Goal: Check status: Check status

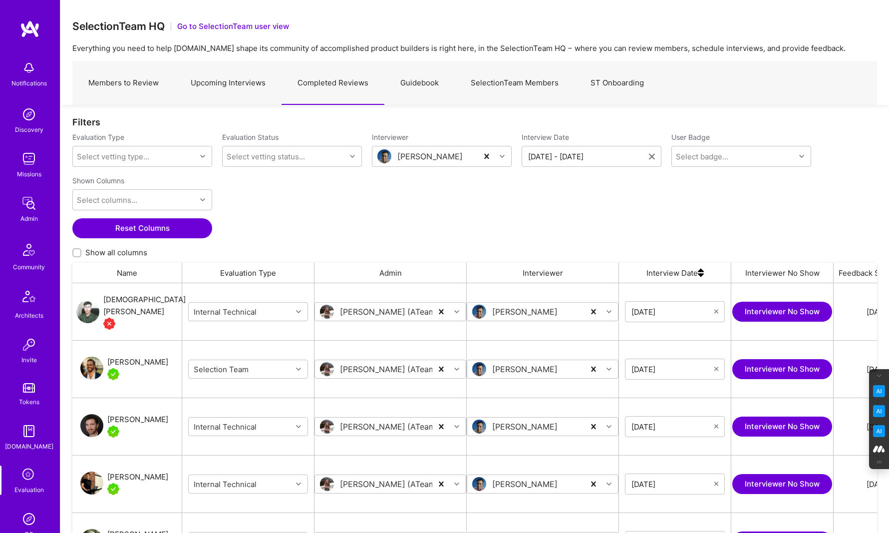
scroll to position [428, 805]
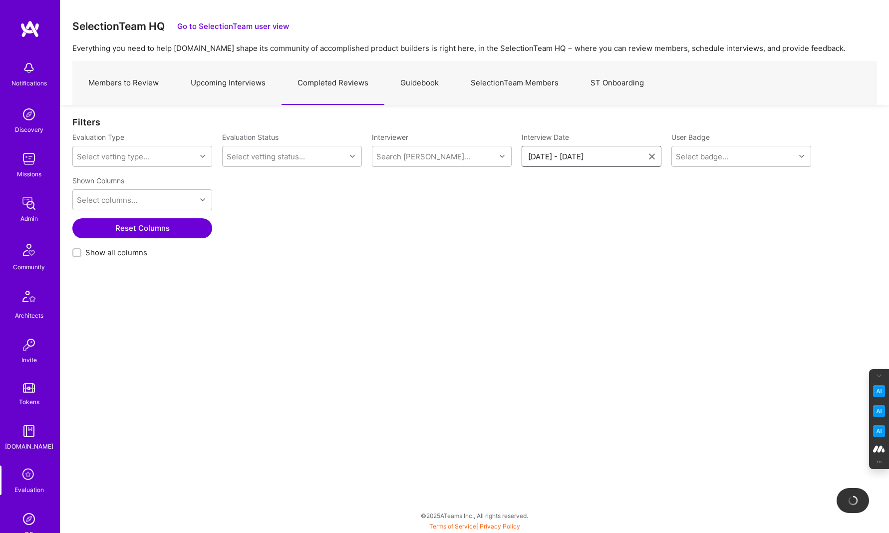
click at [560, 152] on input "[DATE] - [DATE]" at bounding box center [588, 156] width 121 height 10
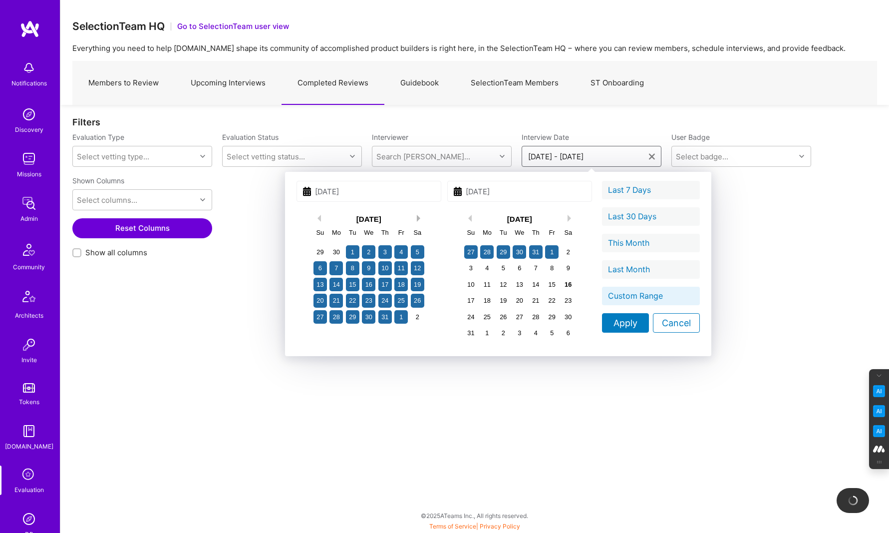
click at [417, 218] on button "Next Month" at bounding box center [420, 218] width 7 height 7
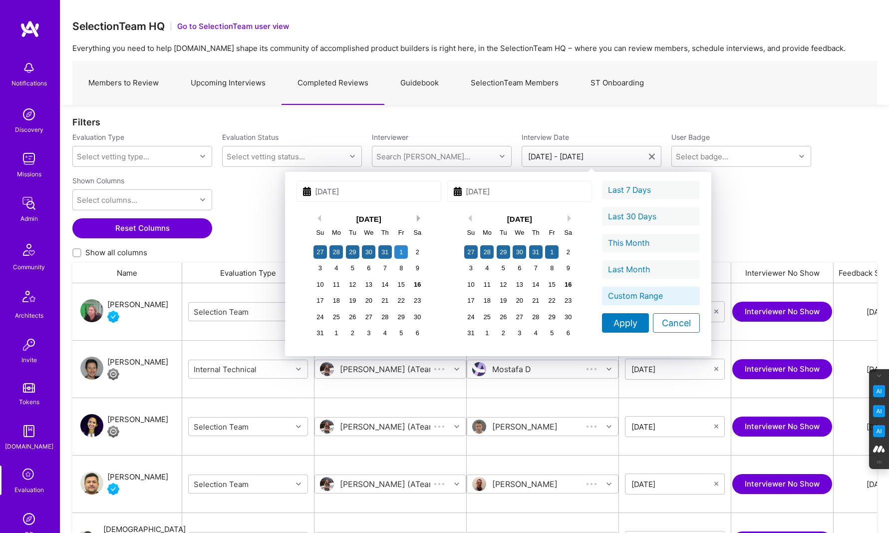
scroll to position [428, 805]
click at [394, 252] on div "1" at bounding box center [400, 251] width 13 height 13
type input "[DATE]"
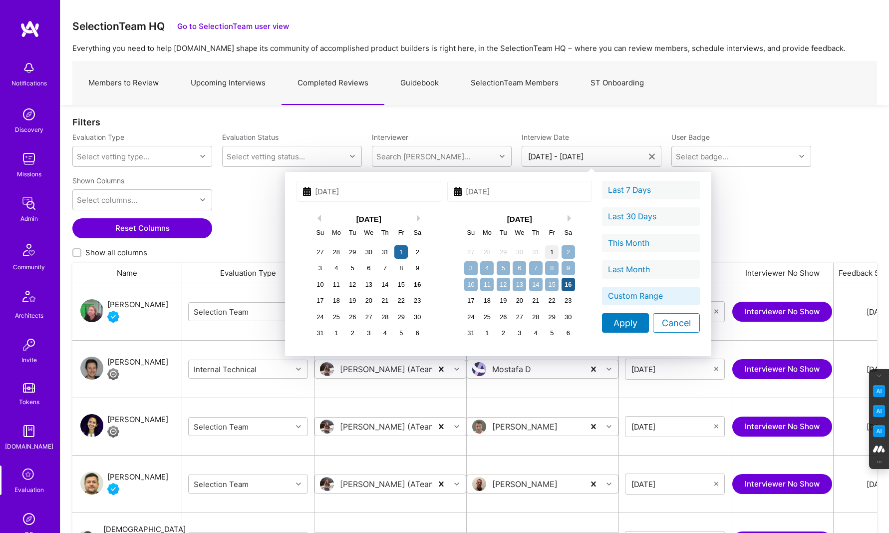
click at [561, 286] on div "16" at bounding box center [567, 283] width 13 height 13
type input "[DATE]"
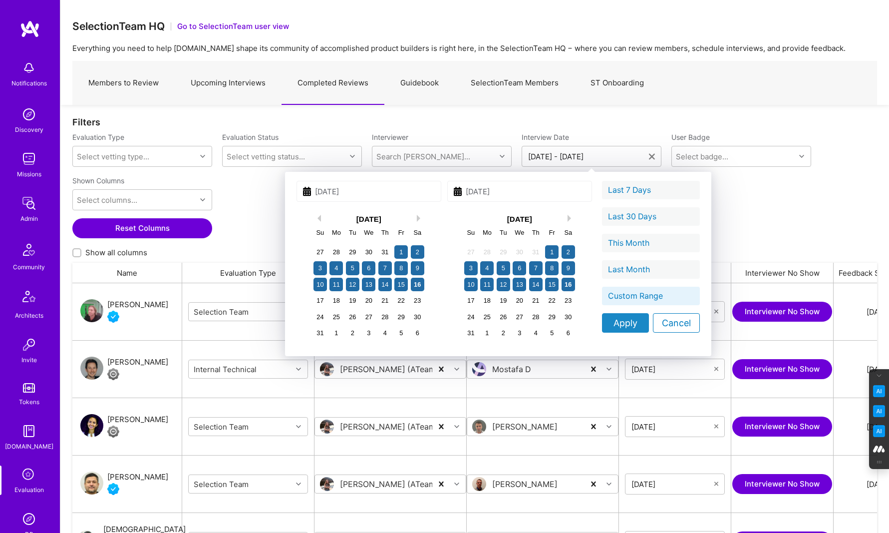
click at [602, 330] on div "Apply" at bounding box center [625, 322] width 47 height 19
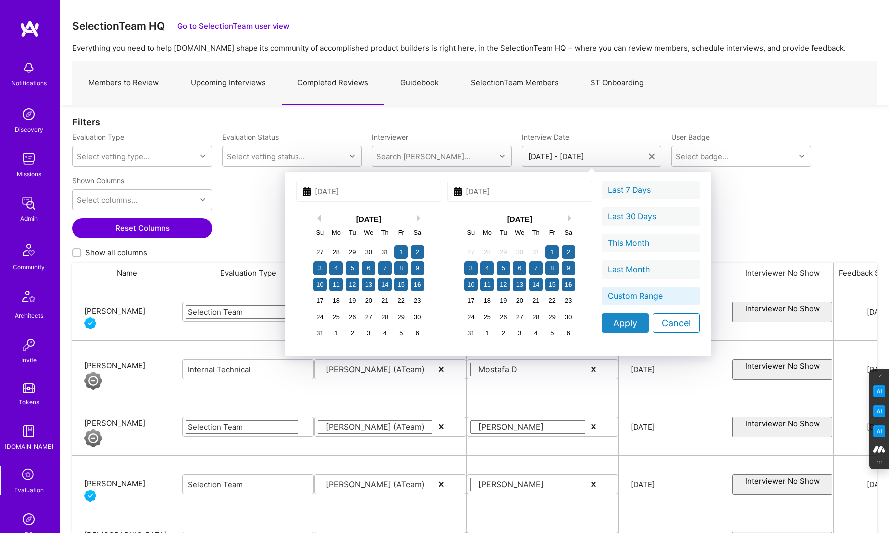
type input "[DATE] - [DATE]"
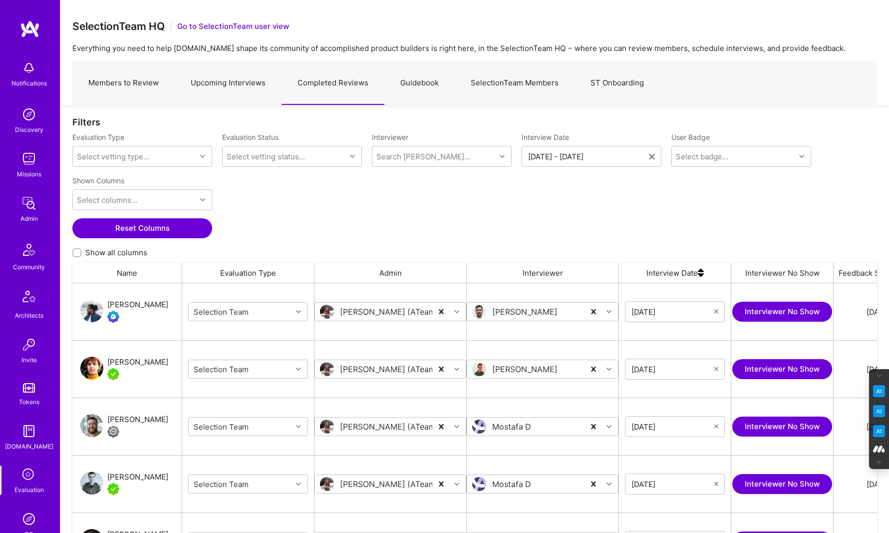
scroll to position [241, 0]
